Goal: Check status: Check status

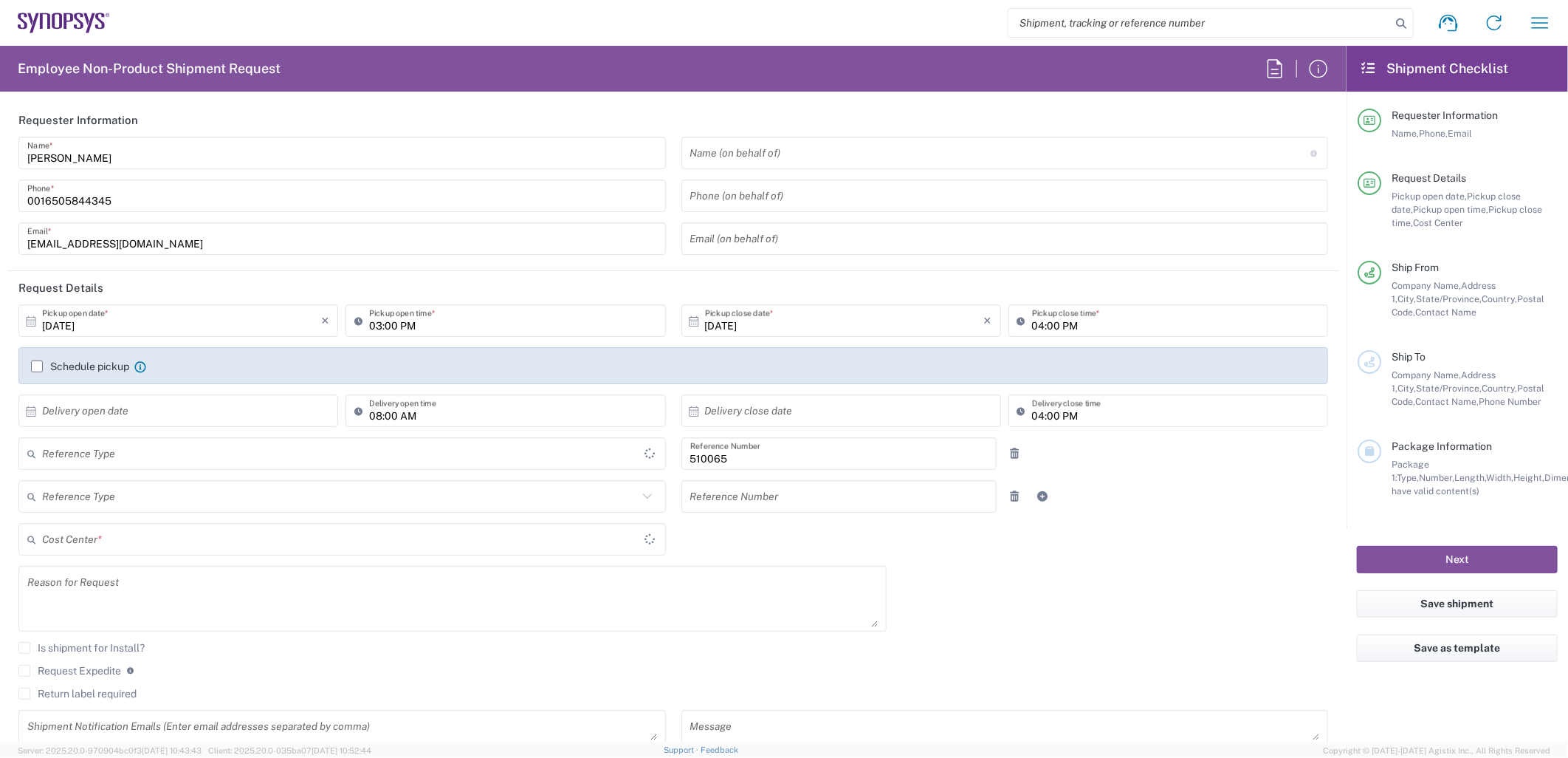
type input "Delivered at Place"
type input "[GEOGRAPHIC_DATA]"
type input "US01, SG, ARC, R&D 510065"
type input "Department"
type input "[US_STATE]"
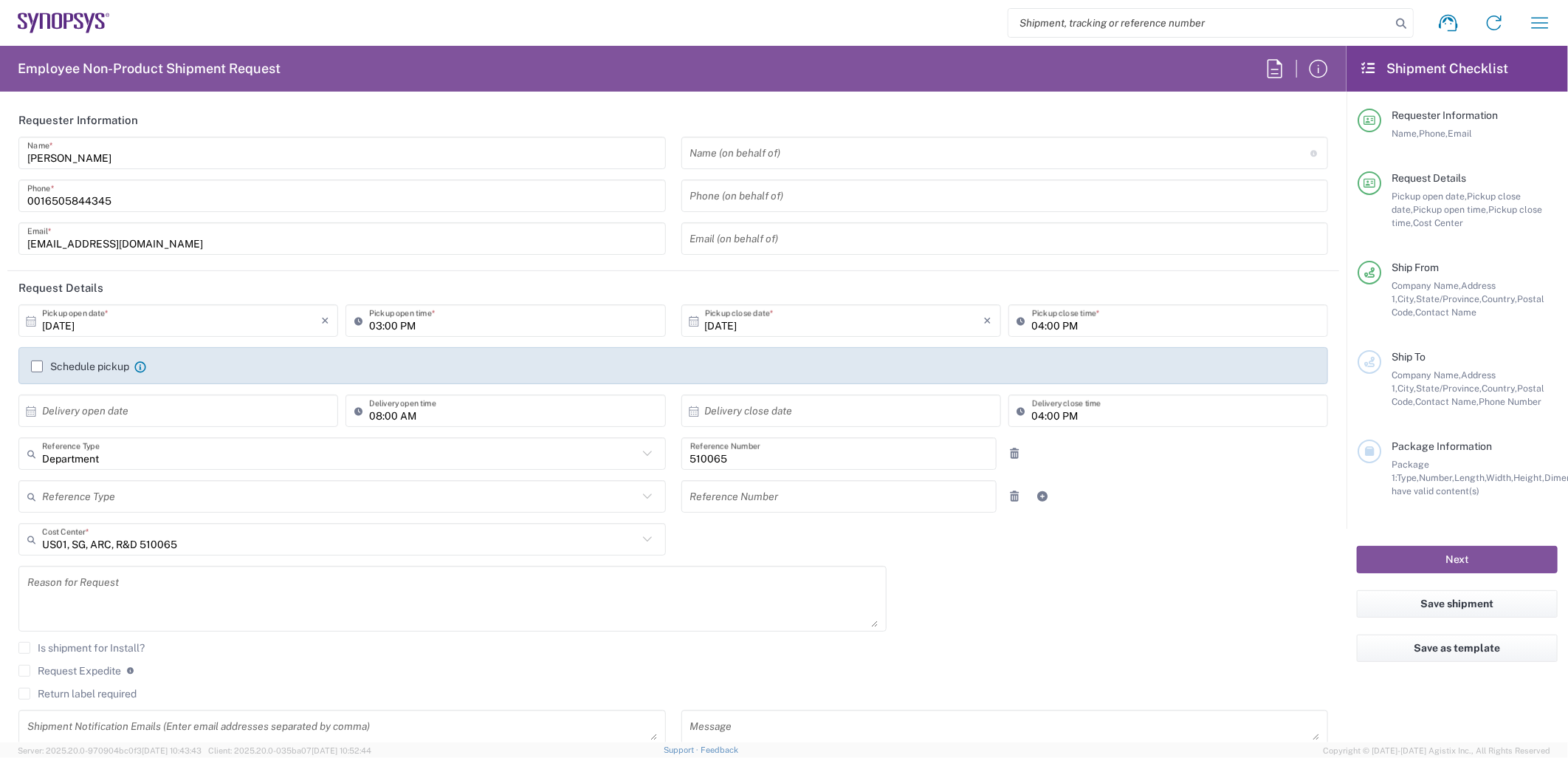
type input "[GEOGRAPHIC_DATA]"
type input "Headquarters USSV"
click at [1536, 22] on icon "button" at bounding box center [1540, 22] width 24 height 24
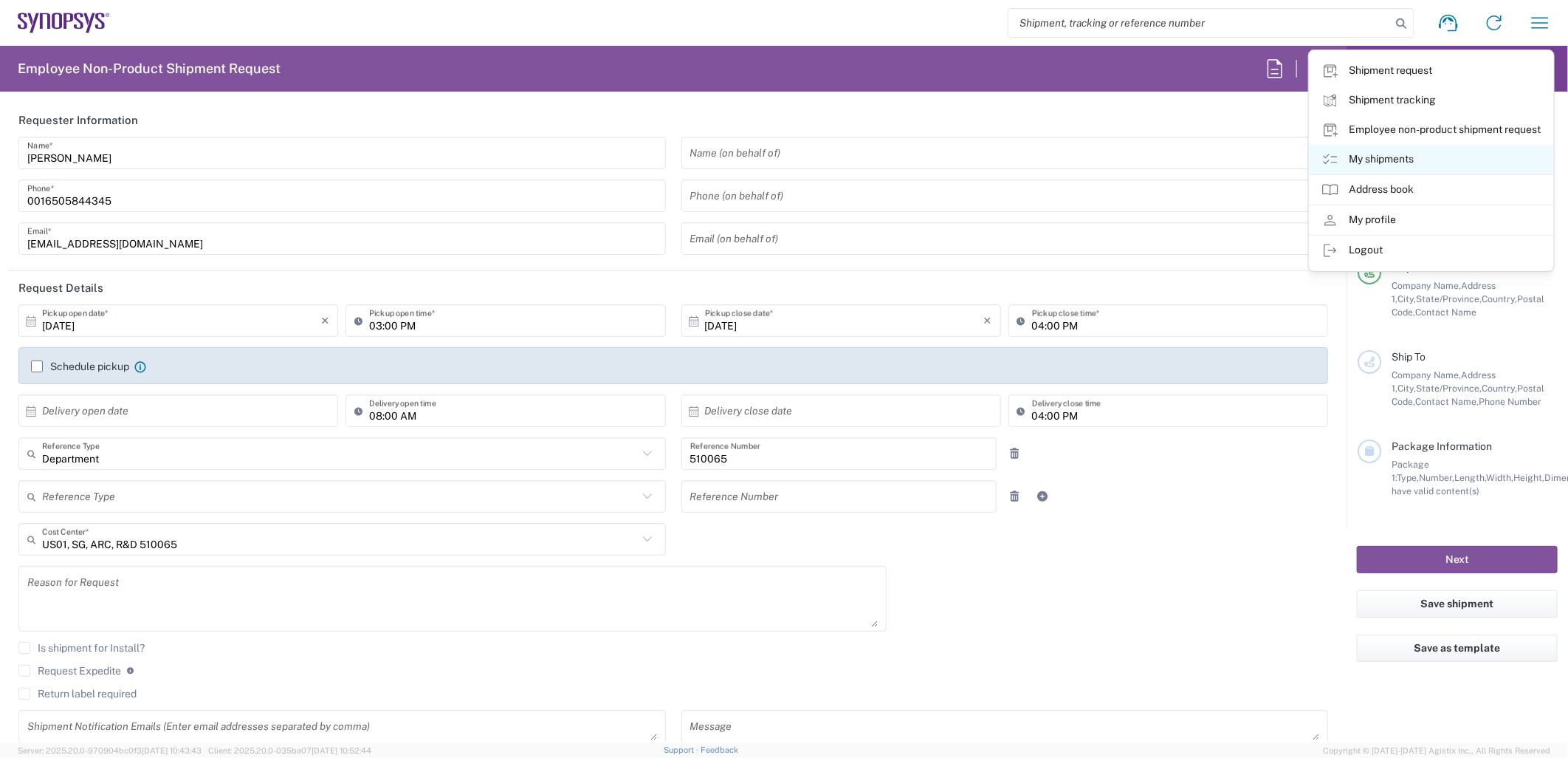
click at [1392, 162] on link "My shipments" at bounding box center [1431, 159] width 243 height 30
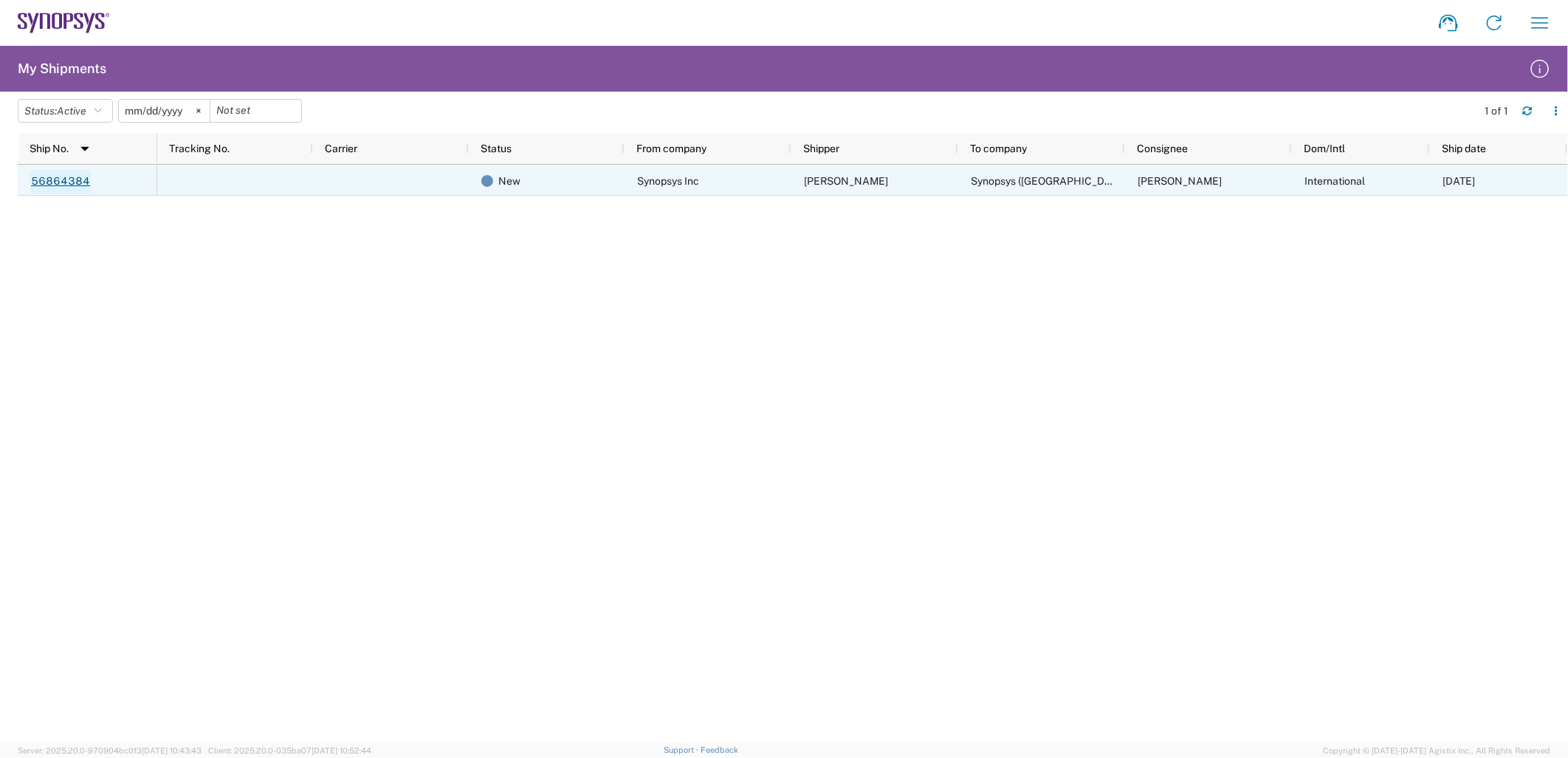
click at [73, 178] on link "56864384" at bounding box center [60, 181] width 60 height 24
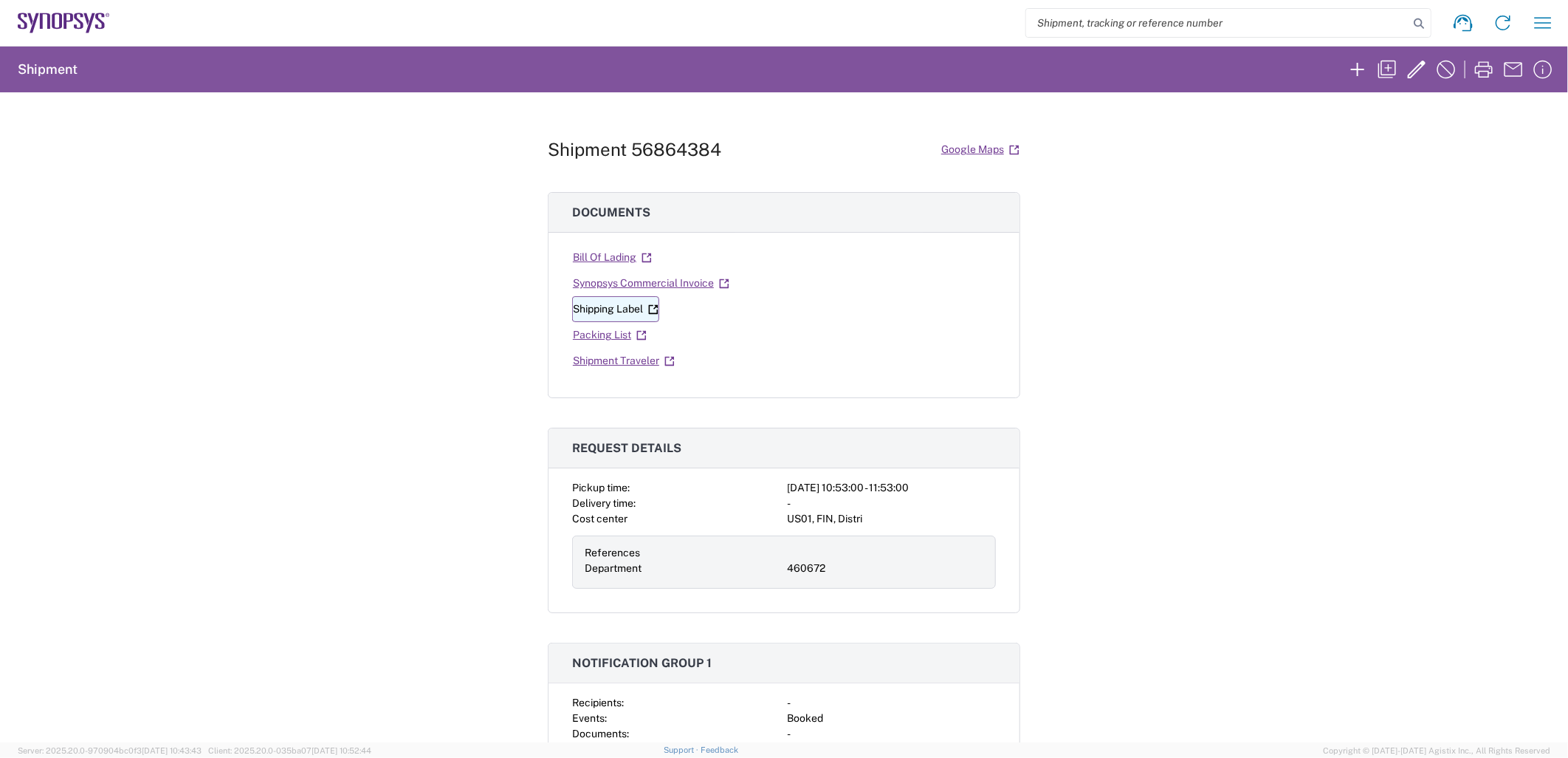
click at [595, 312] on link "Shipping Label" at bounding box center [616, 309] width 87 height 26
click at [601, 259] on link "Bill Of Lading" at bounding box center [612, 257] width 80 height 26
click at [595, 334] on link "Packing List" at bounding box center [610, 335] width 75 height 26
